Goal: Information Seeking & Learning: Check status

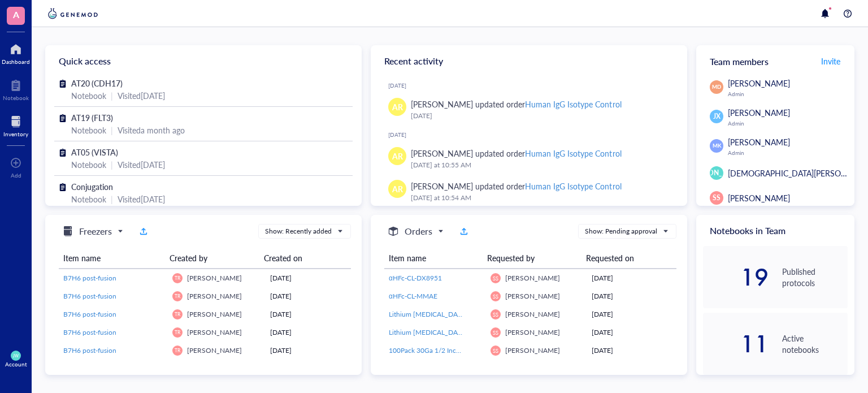
click at [11, 115] on div at bounding box center [15, 121] width 25 height 18
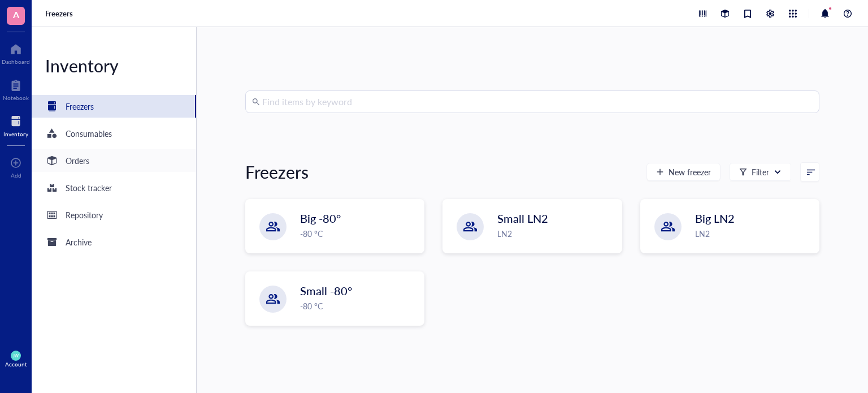
click at [125, 155] on div "Orders" at bounding box center [114, 160] width 164 height 23
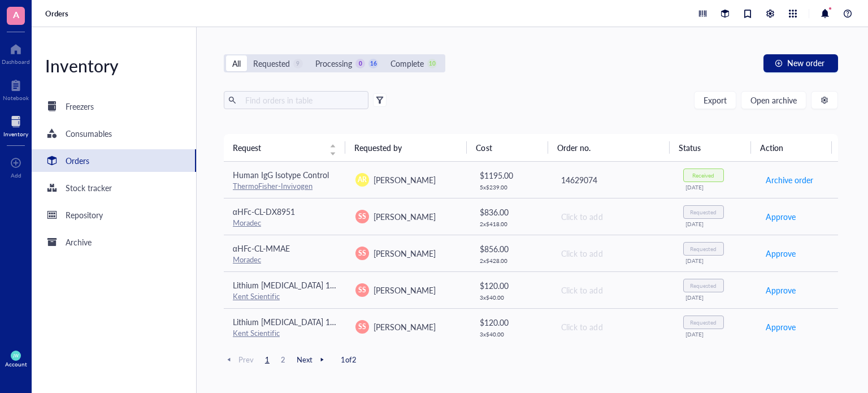
click at [277, 361] on span "2" at bounding box center [283, 359] width 14 height 10
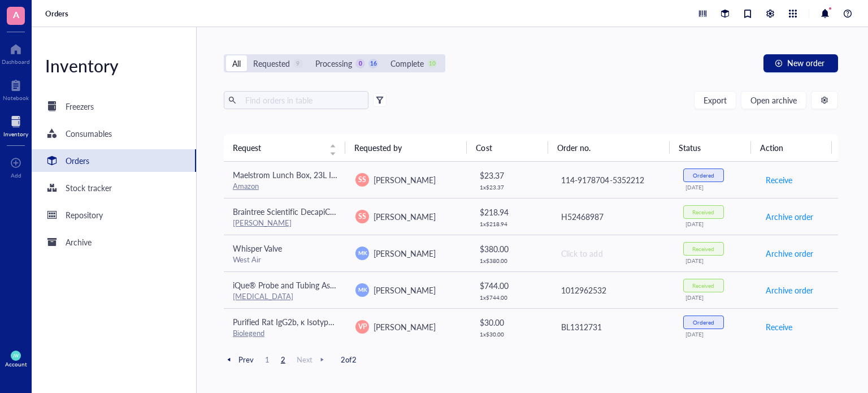
click at [266, 358] on span "1" at bounding box center [267, 359] width 14 height 10
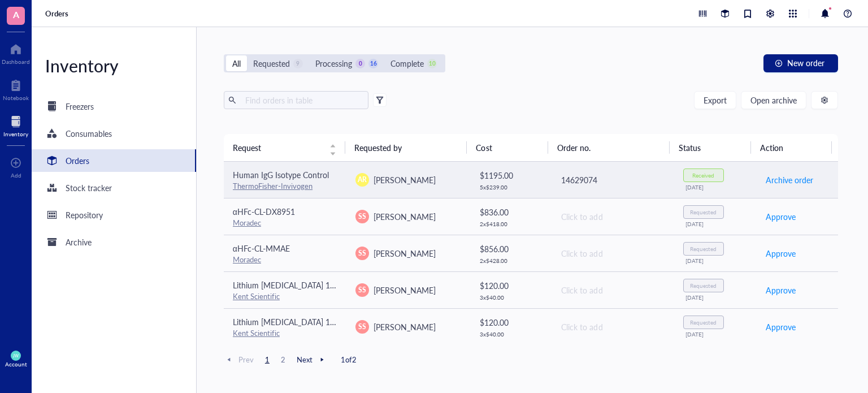
click at [342, 183] on td "Human IgG Isotype Control ThermoFisher-Invivogen" at bounding box center [285, 180] width 123 height 37
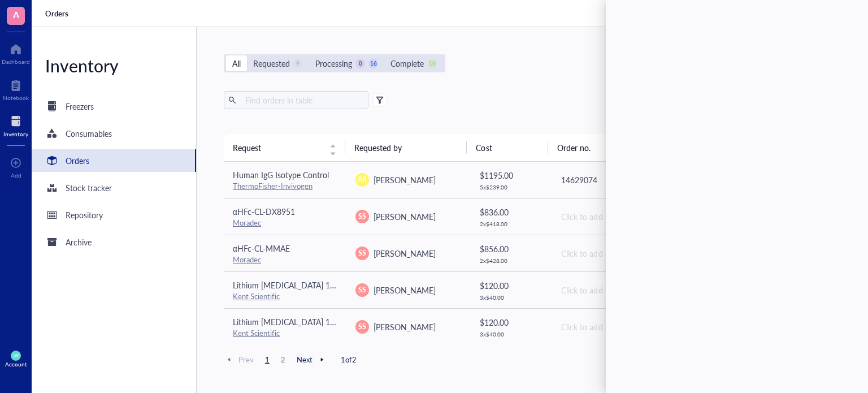
click at [527, 62] on div "All Requested 9 Processing 0 16 Complete 10 New order" at bounding box center [531, 63] width 614 height 18
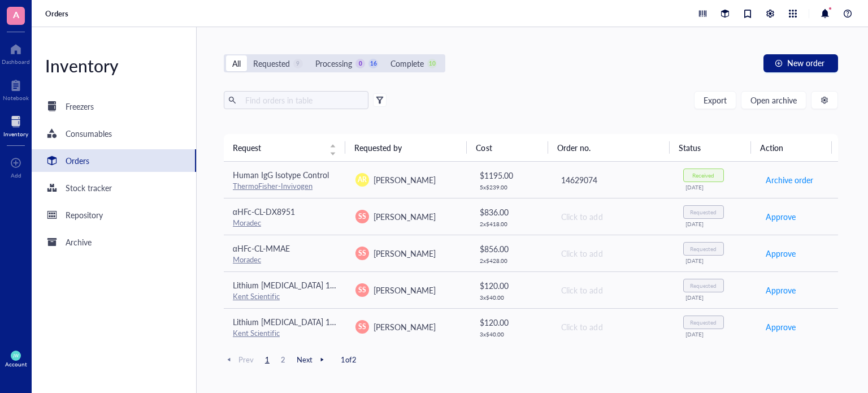
click at [285, 361] on span "2" at bounding box center [283, 359] width 14 height 10
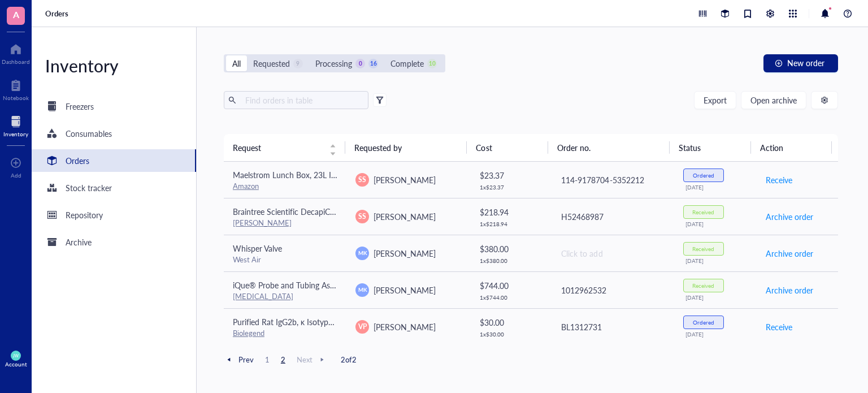
click at [263, 361] on span "1" at bounding box center [267, 359] width 14 height 10
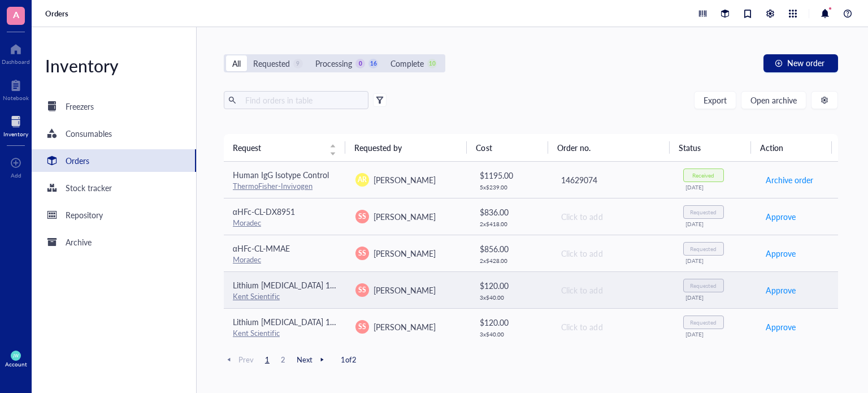
scroll to position [160, 0]
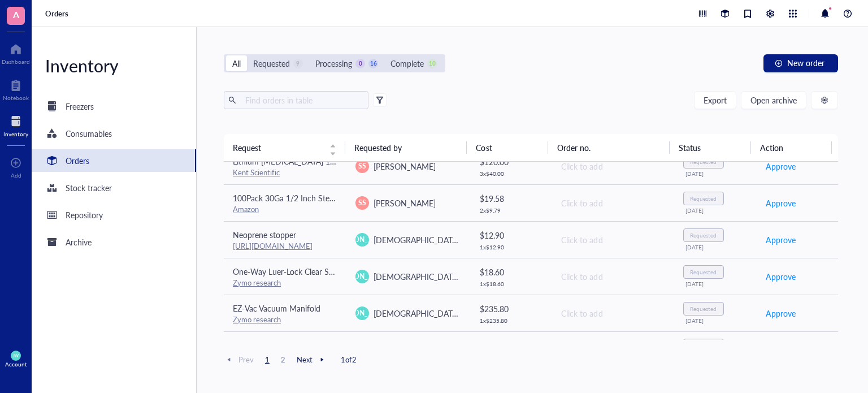
click at [277, 357] on span "2" at bounding box center [283, 359] width 14 height 10
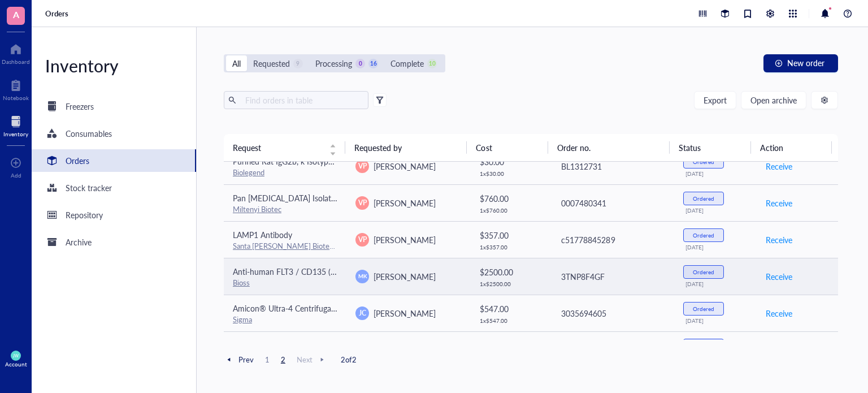
scroll to position [0, 0]
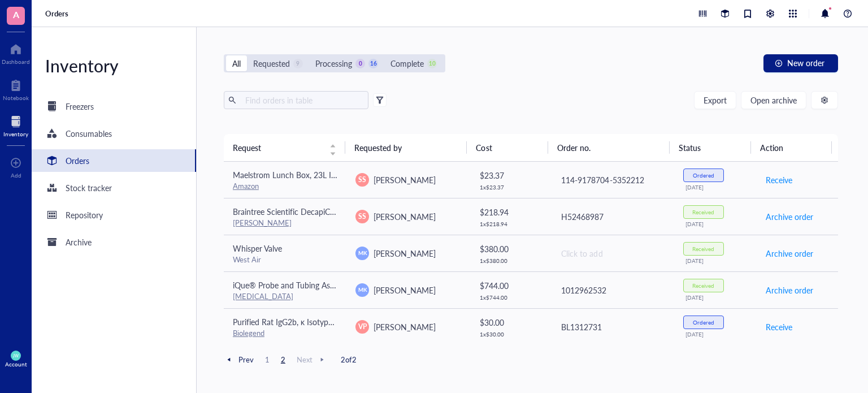
click at [265, 353] on div "Prev 1 2 Next 2 of 2" at bounding box center [531, 360] width 614 height 14
click at [265, 355] on span "1" at bounding box center [267, 359] width 14 height 10
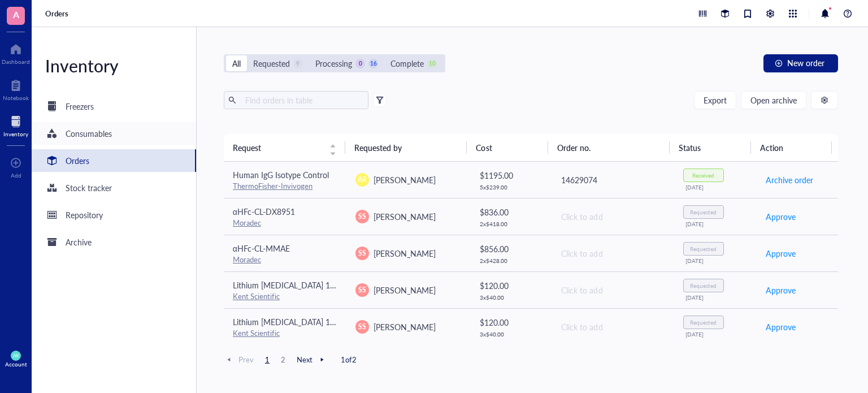
click at [59, 134] on div at bounding box center [52, 133] width 18 height 18
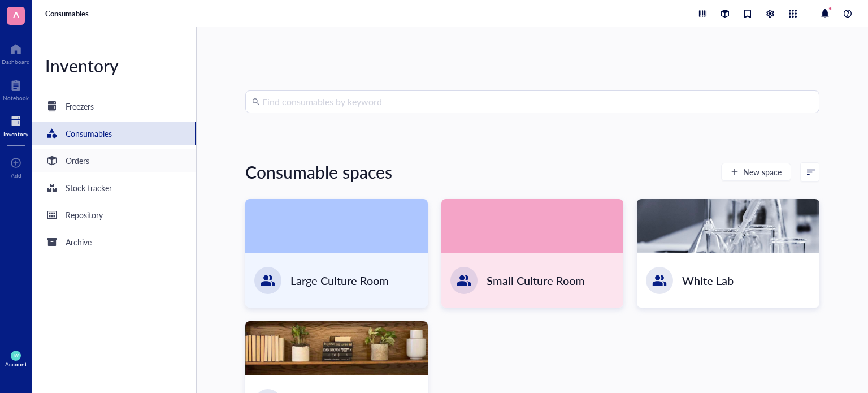
click at [57, 153] on div at bounding box center [52, 160] width 18 height 18
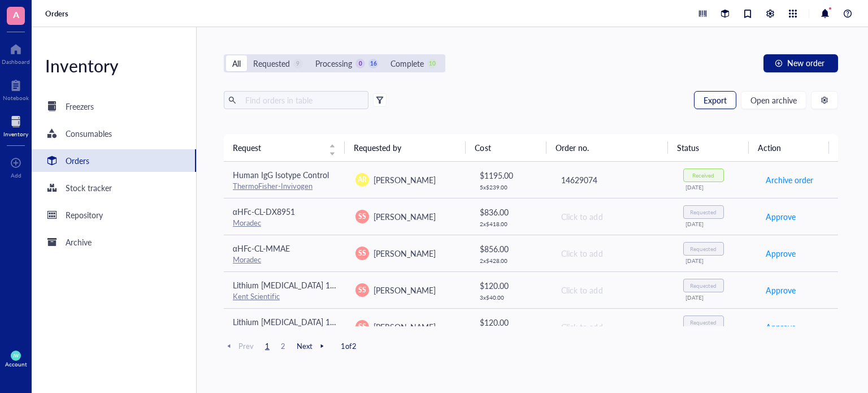
click at [724, 100] on span "Export" at bounding box center [714, 99] width 23 height 9
click at [779, 101] on span "Open archive" at bounding box center [773, 99] width 46 height 9
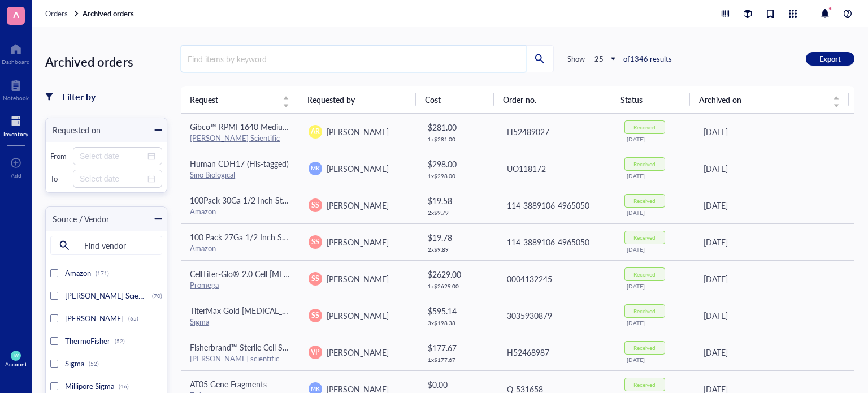
click at [311, 63] on input "search" at bounding box center [353, 59] width 345 height 26
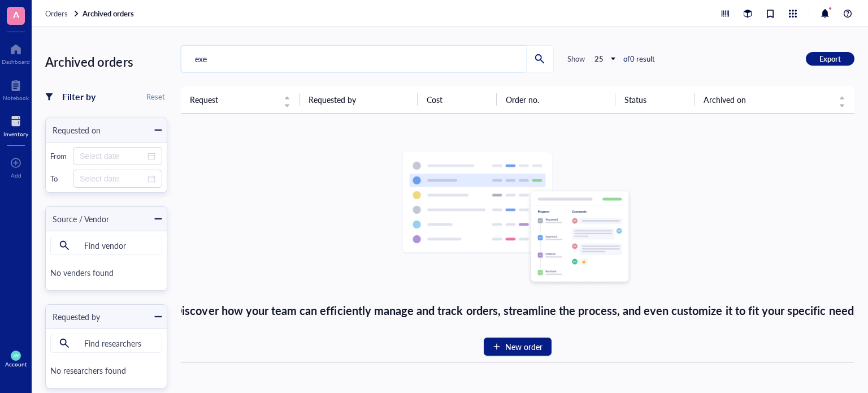
click at [311, 63] on input "exe" at bounding box center [353, 59] width 345 height 26
drag, startPoint x: 311, startPoint y: 63, endPoint x: 149, endPoint y: 49, distance: 162.2
click at [153, 49] on div "Archived orders Filter by Reset Requested on From To Source / Vendor Find vendo…" at bounding box center [450, 210] width 836 height 366
type input "tecan"
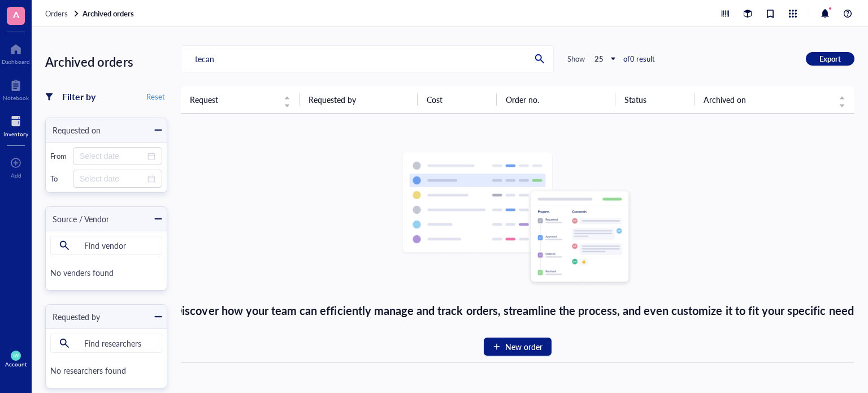
click at [535, 58] on div at bounding box center [540, 59] width 18 height 18
drag, startPoint x: 412, startPoint y: 62, endPoint x: 132, endPoint y: 53, distance: 281.0
click at [133, 53] on div "Archived orders Filter by Reset Requested on From To Source / Vendor Find vendo…" at bounding box center [450, 210] width 836 height 366
type input "]"
type input "'"
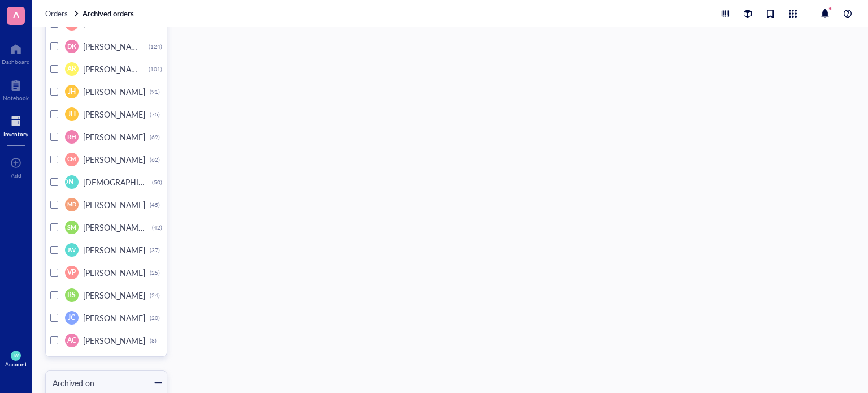
scroll to position [4631, 0]
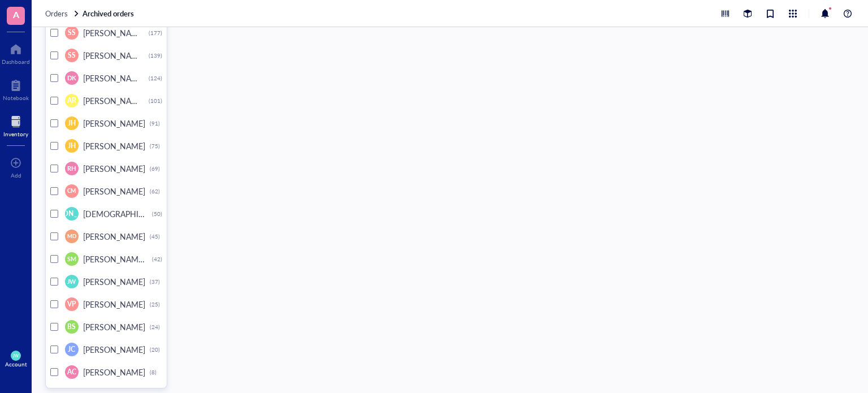
click at [55, 76] on div at bounding box center [54, 78] width 8 height 8
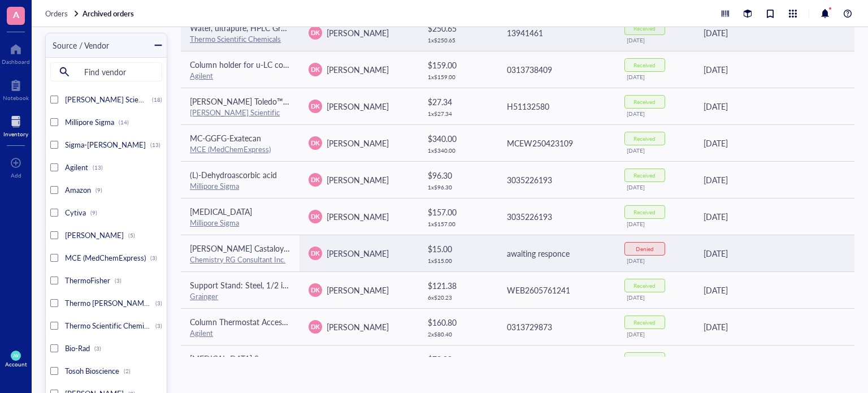
scroll to position [72, 0]
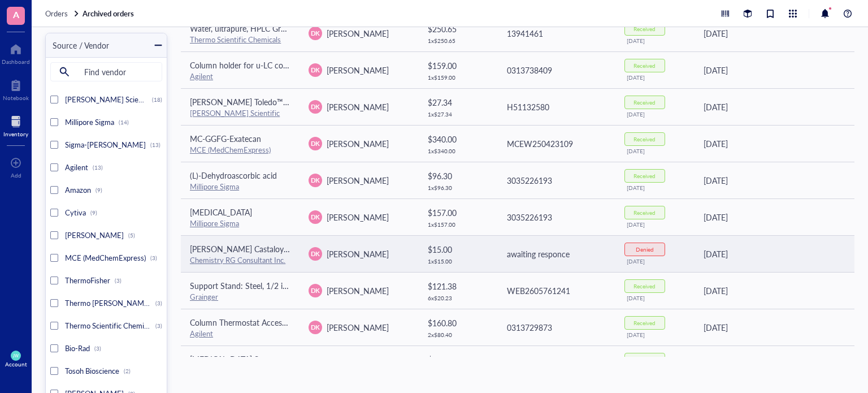
click at [387, 236] on td "DK [PERSON_NAME]" at bounding box center [358, 253] width 119 height 37
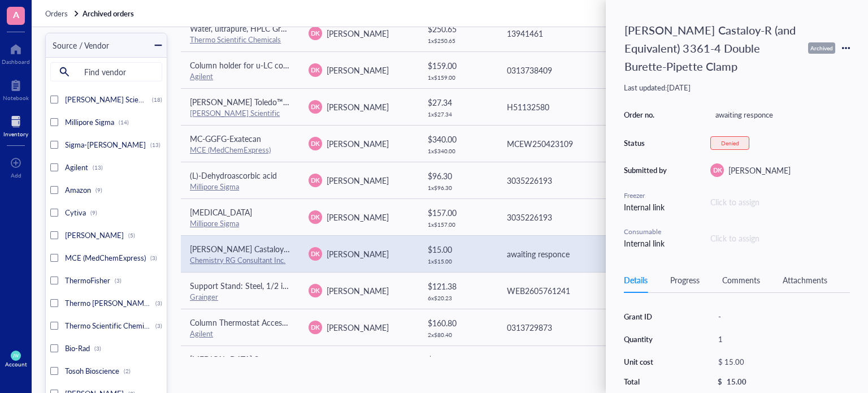
click at [557, 14] on div "Orders Archived orders" at bounding box center [450, 13] width 836 height 27
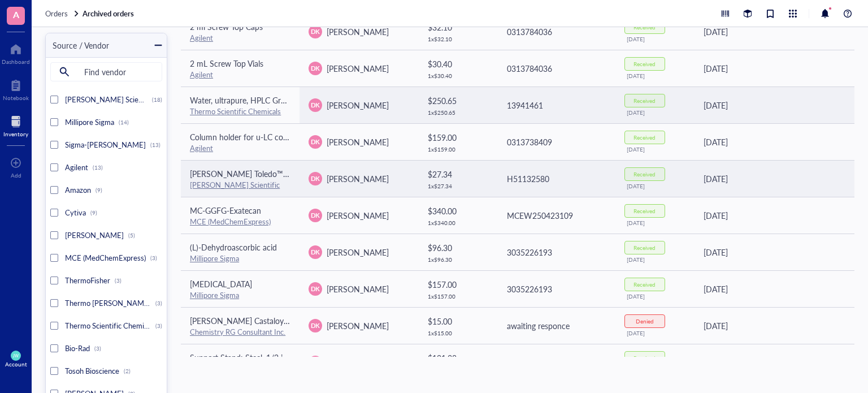
scroll to position [63, 0]
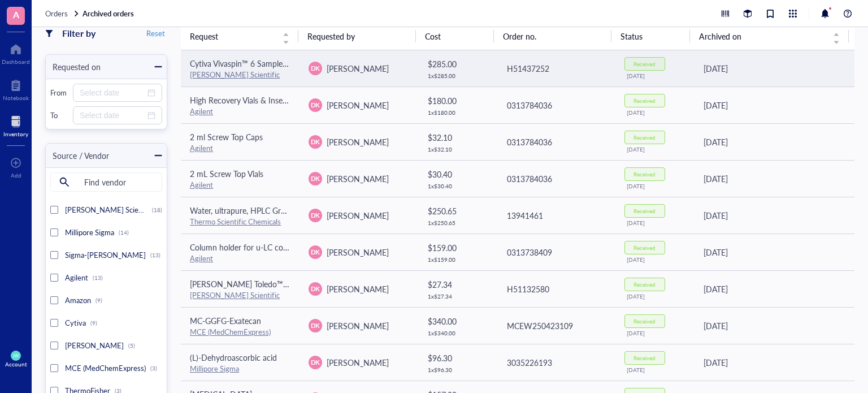
click at [522, 68] on div "H51437252" at bounding box center [556, 68] width 99 height 12
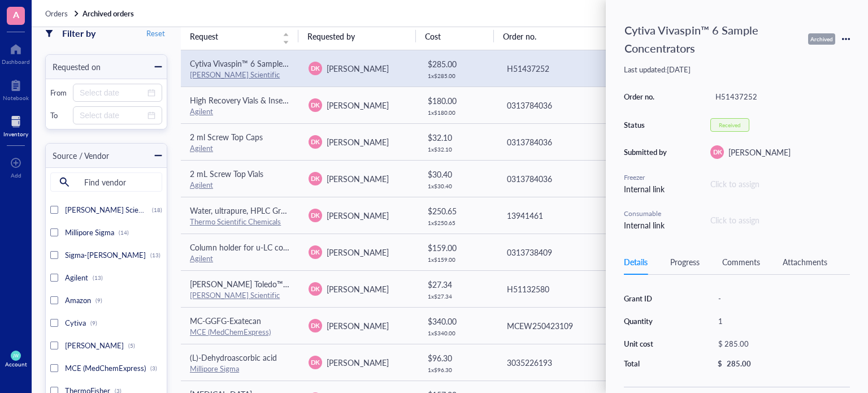
click at [592, 31] on th "Order no." at bounding box center [553, 36] width 118 height 27
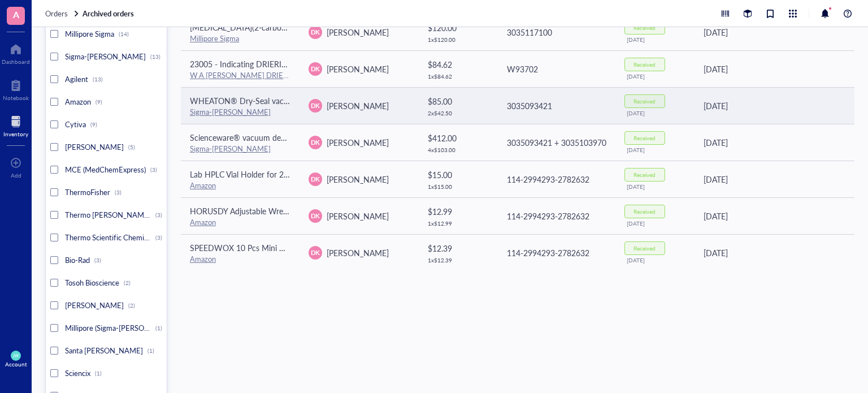
scroll to position [262, 0]
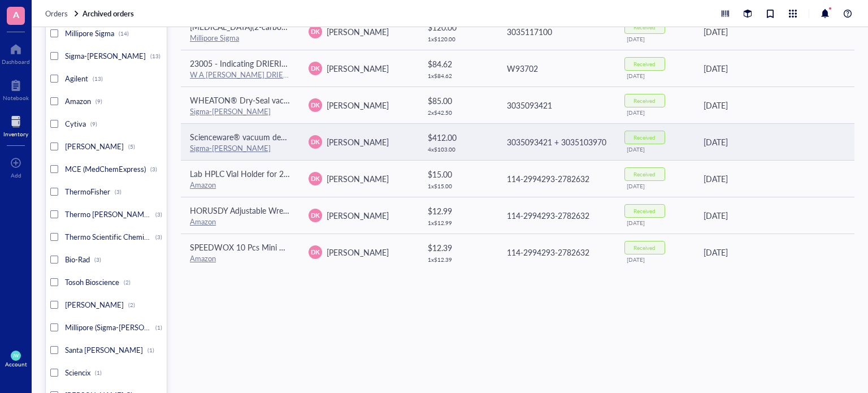
click at [497, 146] on td "3035093421 + 3035103970" at bounding box center [556, 141] width 119 height 37
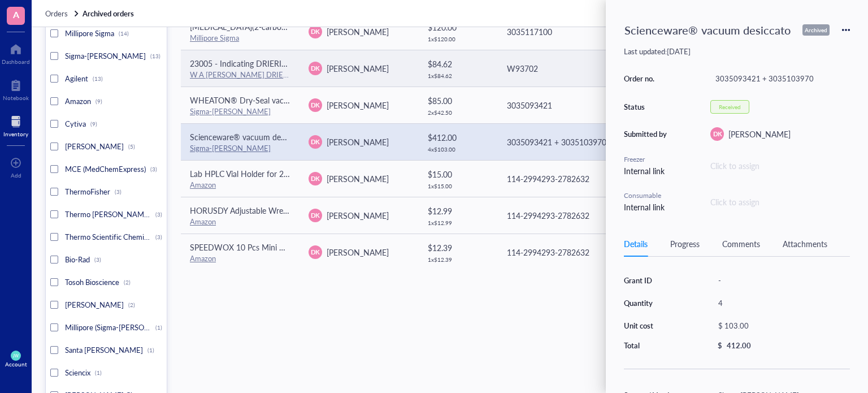
click at [569, 51] on td "W93702" at bounding box center [556, 68] width 119 height 37
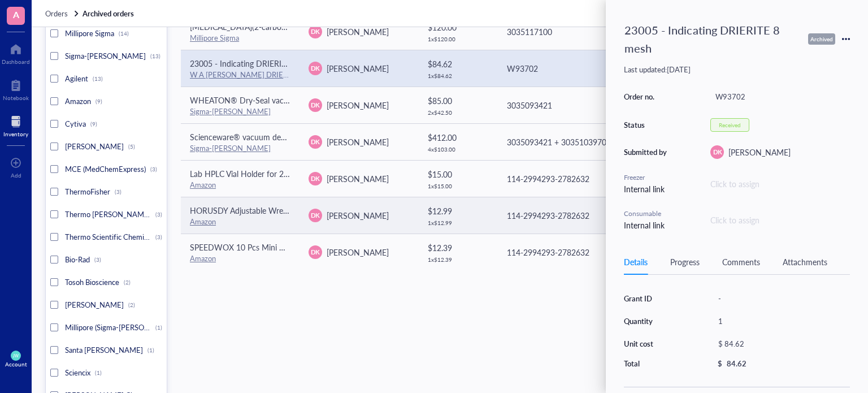
click at [528, 212] on div "114-2994293-2782632" at bounding box center [556, 215] width 99 height 12
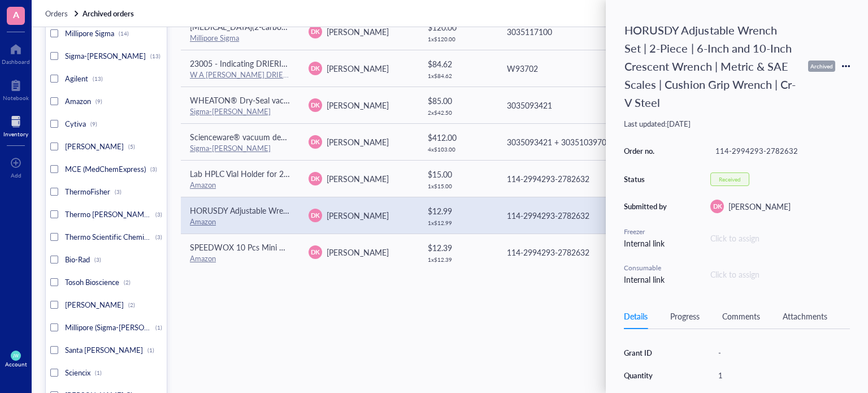
click at [512, 275] on div "Request Requested by Cost Order no. Status Archived on Cytiva Vivaspin™ 6 Sampl…" at bounding box center [518, 52] width 674 height 457
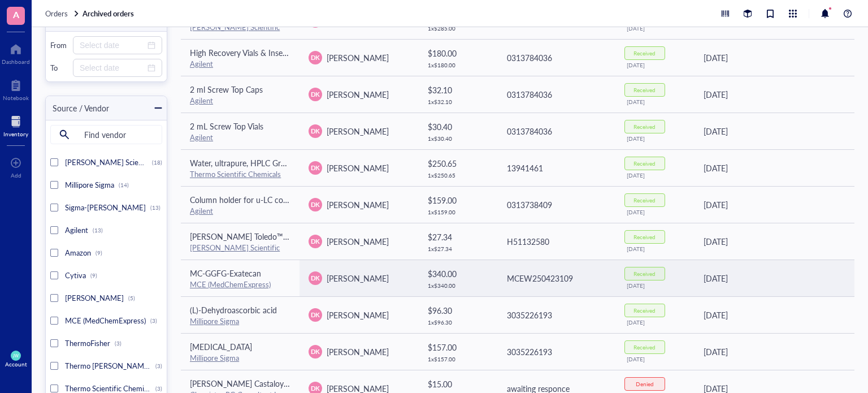
scroll to position [0, 0]
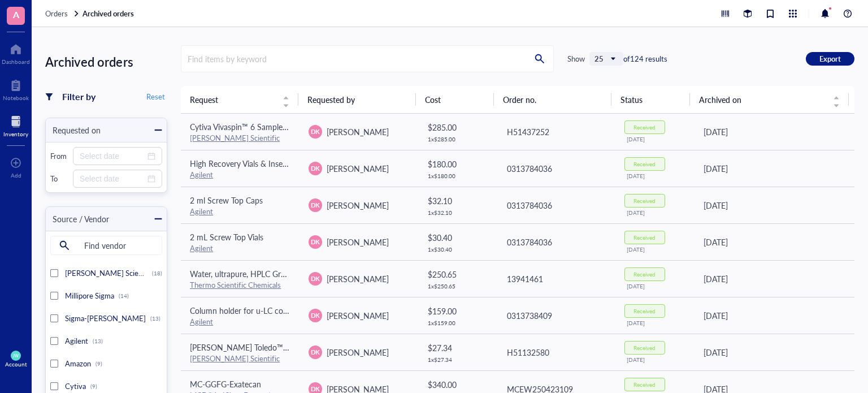
click at [603, 57] on span "25" at bounding box center [607, 59] width 26 height 10
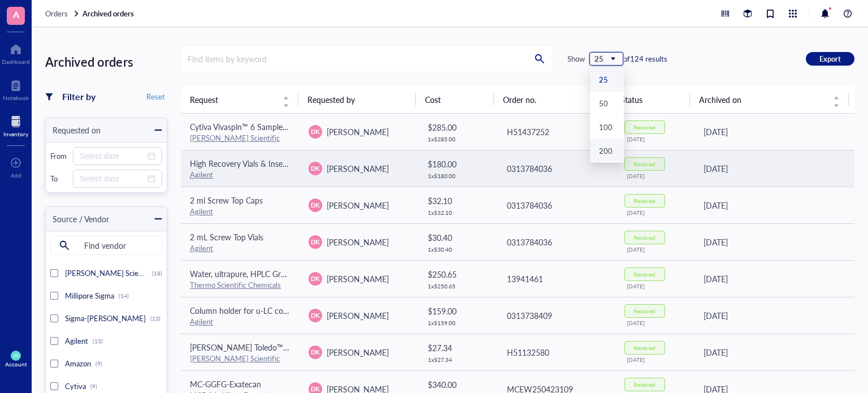
click at [603, 149] on div "200" at bounding box center [607, 151] width 16 height 10
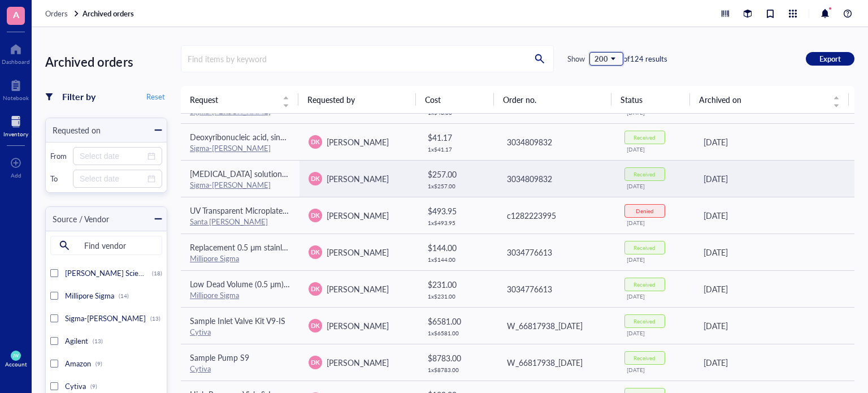
scroll to position [1498, 0]
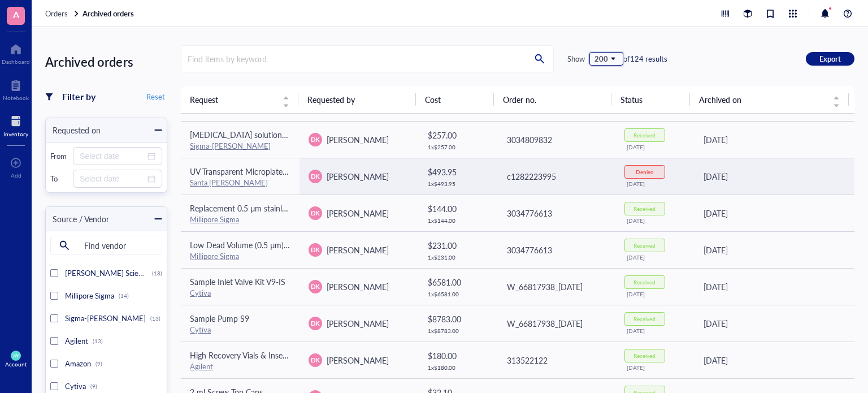
click at [524, 183] on td "c1282223995" at bounding box center [556, 176] width 119 height 37
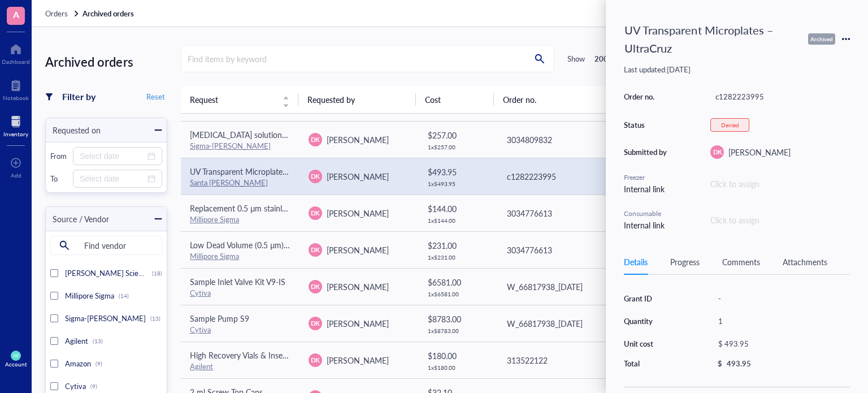
click at [581, 35] on div "Archived orders Filter by Reset Requested on From To Source / Vendor Find vendo…" at bounding box center [450, 210] width 836 height 366
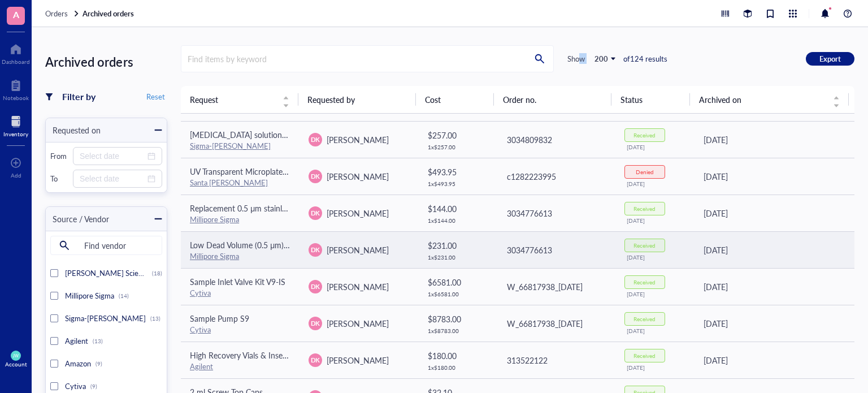
scroll to position [1633, 0]
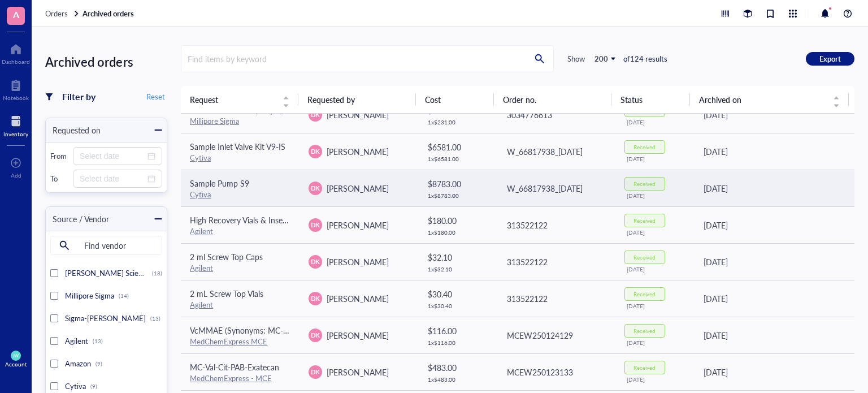
click at [506, 189] on td "W_66817938_[DATE]" at bounding box center [556, 188] width 119 height 37
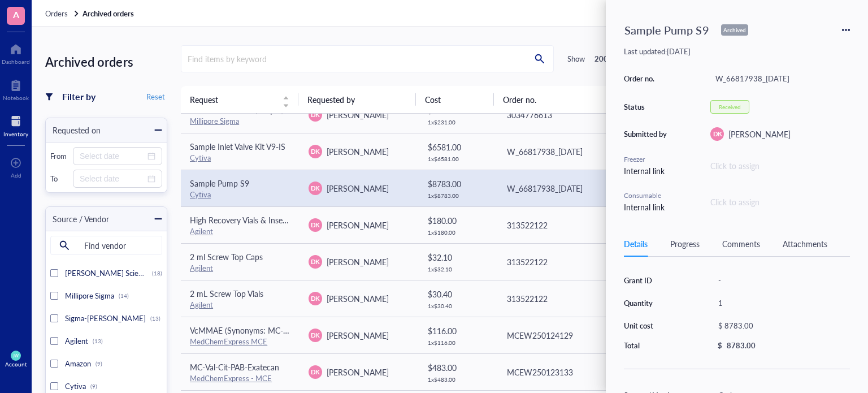
click at [609, 46] on div "Sample Pump S9 Archived Last updated: [DATE] Order no. W_66817938_[DATE] Status…" at bounding box center [737, 196] width 262 height 393
click at [560, 92] on th "Order no." at bounding box center [553, 99] width 118 height 27
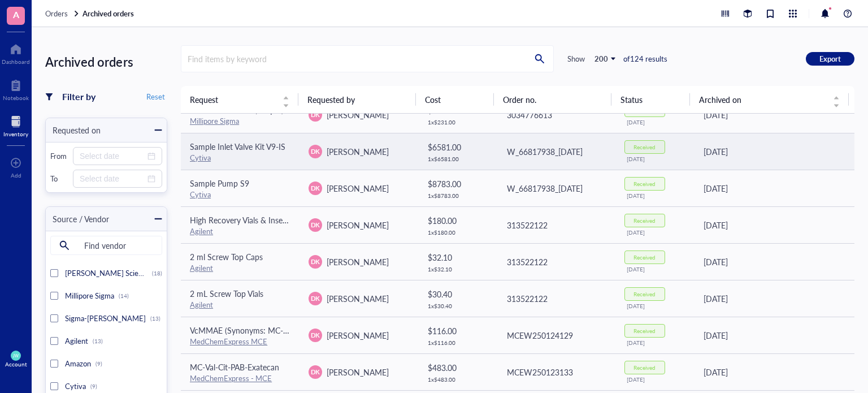
click at [527, 155] on td "W_66817938_[DATE]" at bounding box center [556, 151] width 119 height 37
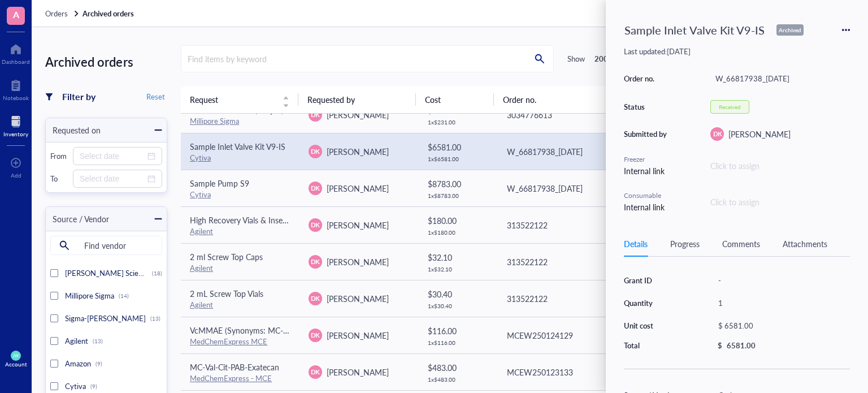
click at [657, 155] on div "Freezer" at bounding box center [646, 159] width 45 height 10
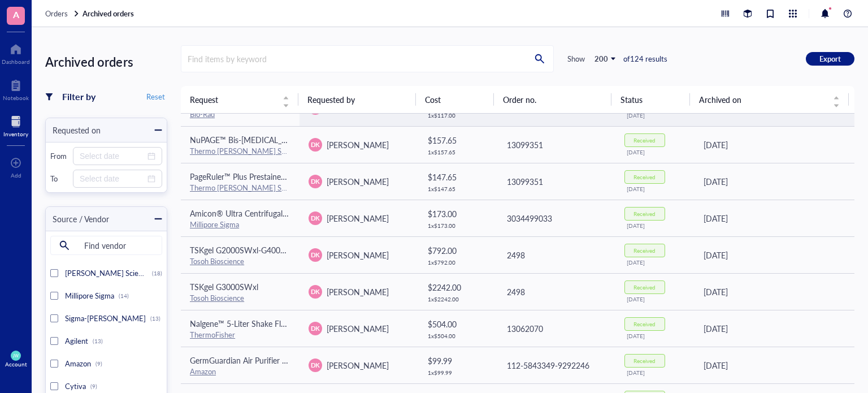
scroll to position [2164, 0]
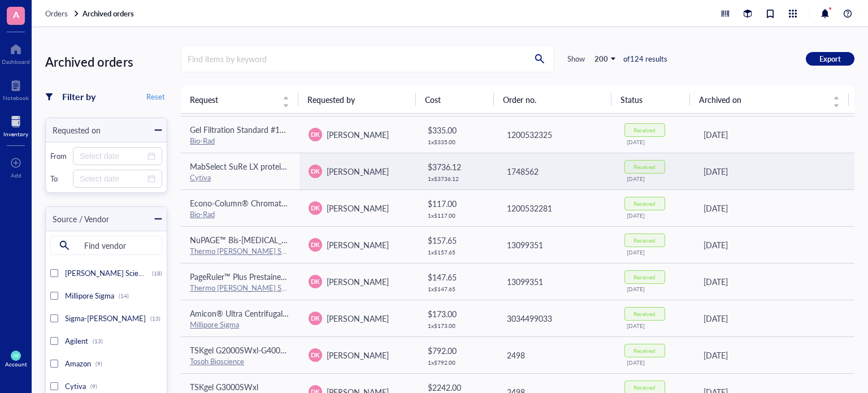
click at [573, 155] on td "1748562" at bounding box center [556, 171] width 119 height 37
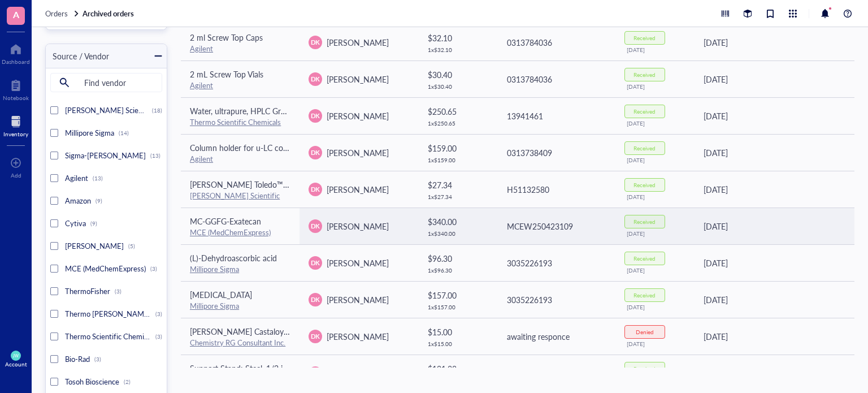
scroll to position [0, 0]
